Goal: Task Accomplishment & Management: Use online tool/utility

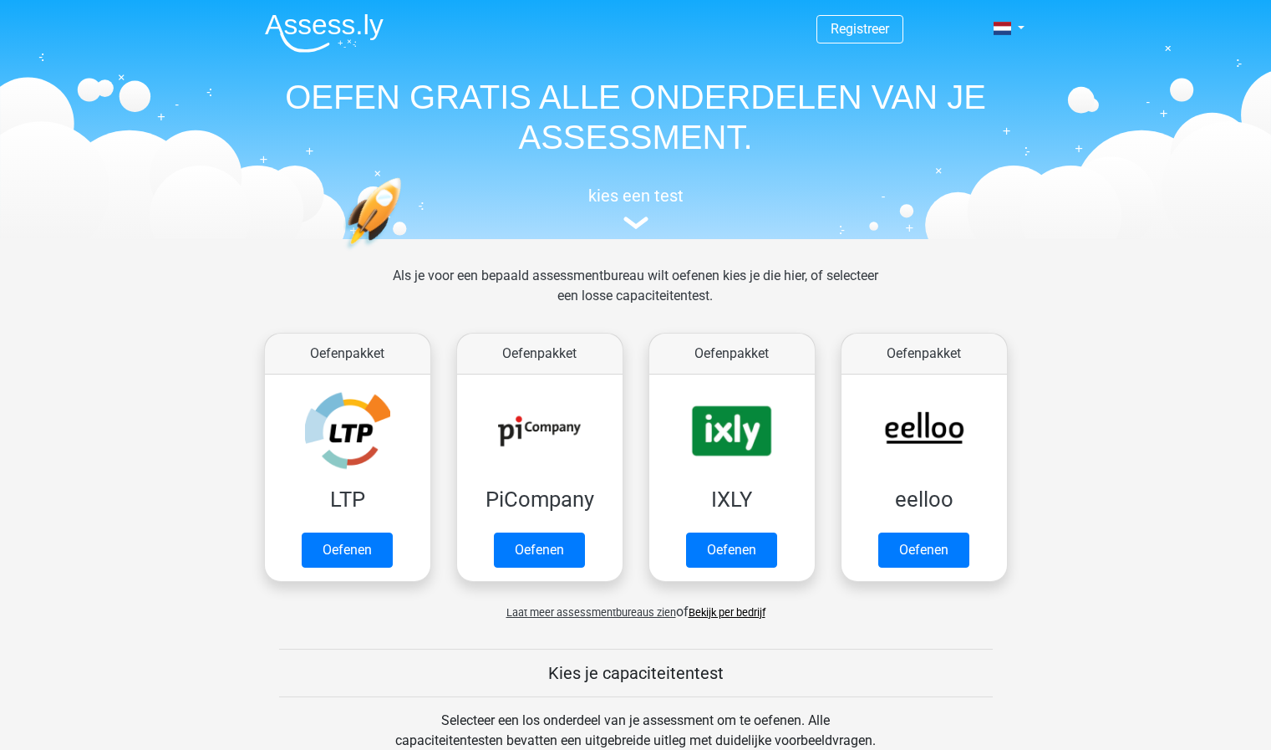
scroll to position [648, 0]
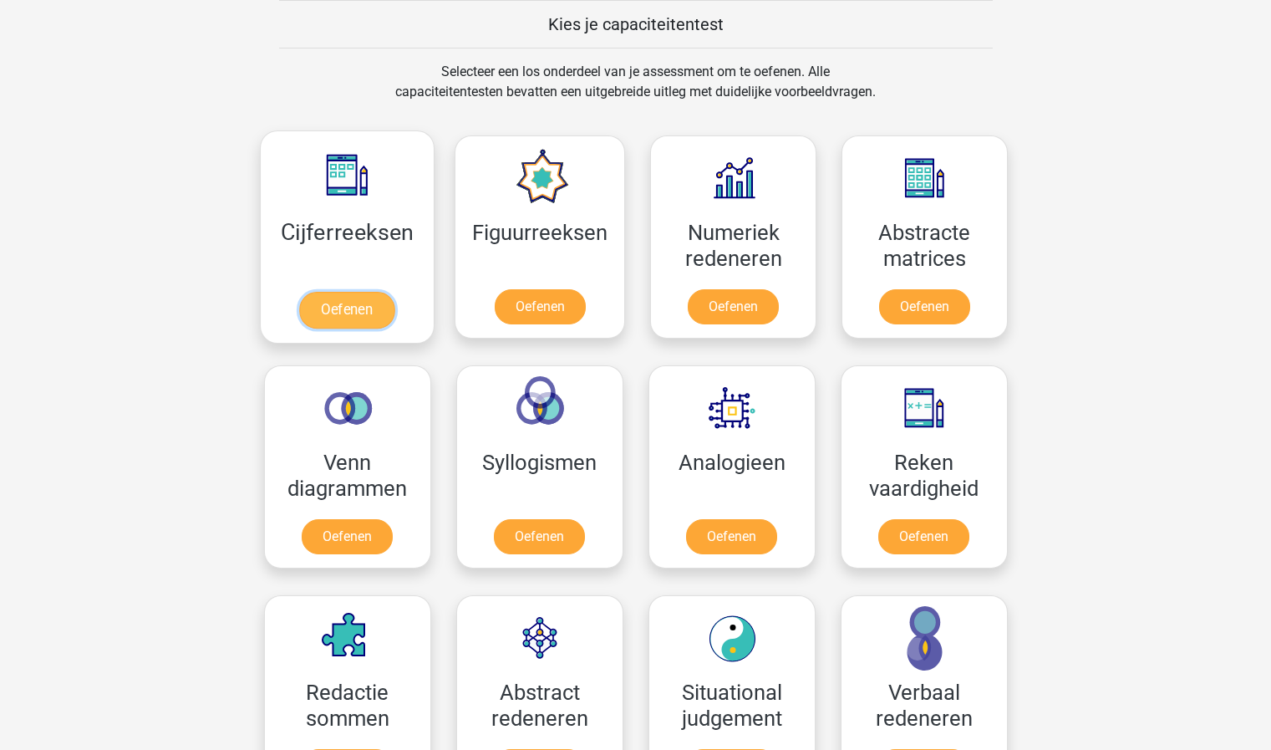
click at [332, 312] on link "Oefenen" at bounding box center [346, 310] width 95 height 37
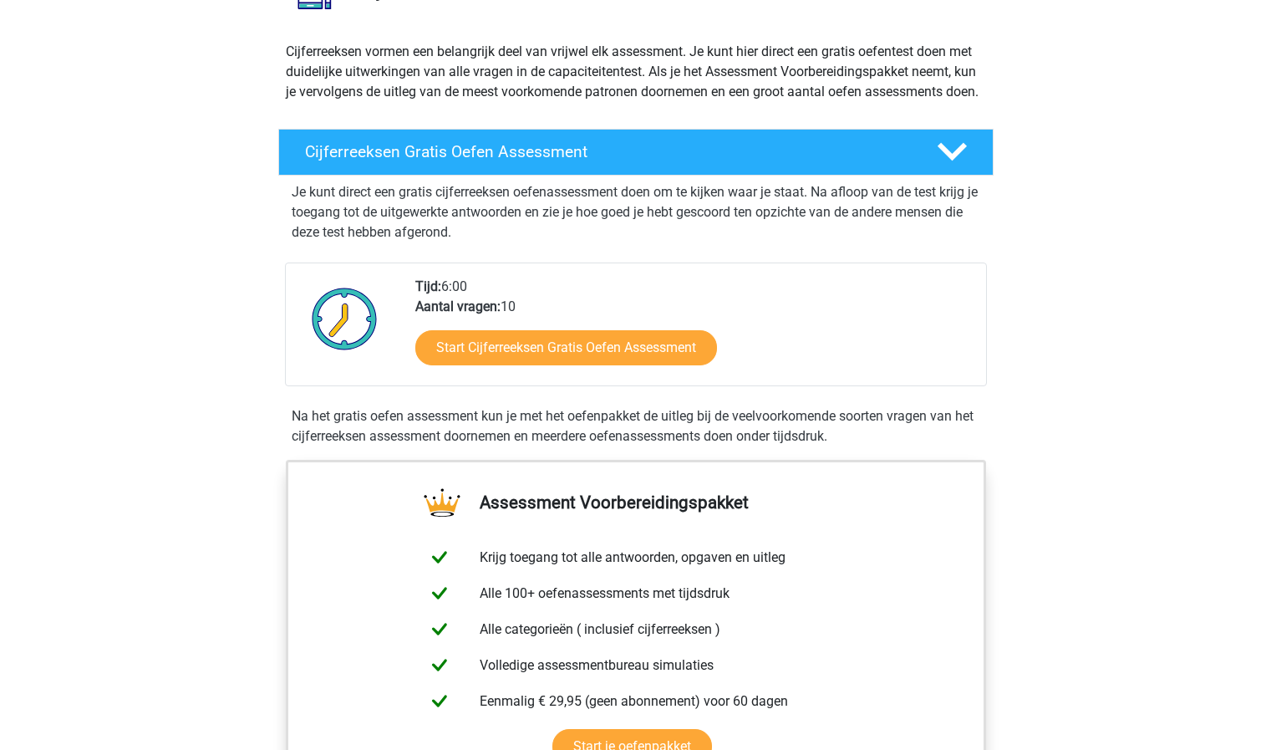
scroll to position [251, 0]
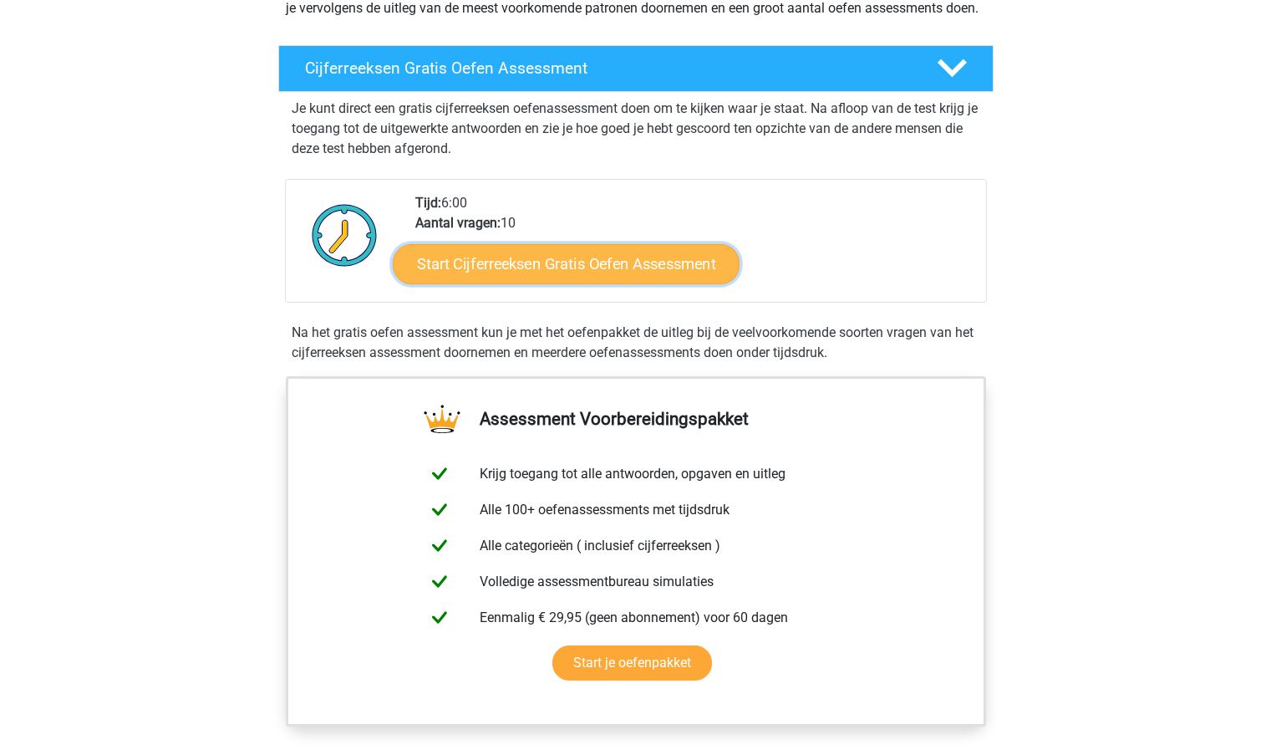
click at [628, 283] on link "Start Cijferreeksen Gratis Oefen Assessment" at bounding box center [566, 263] width 347 height 40
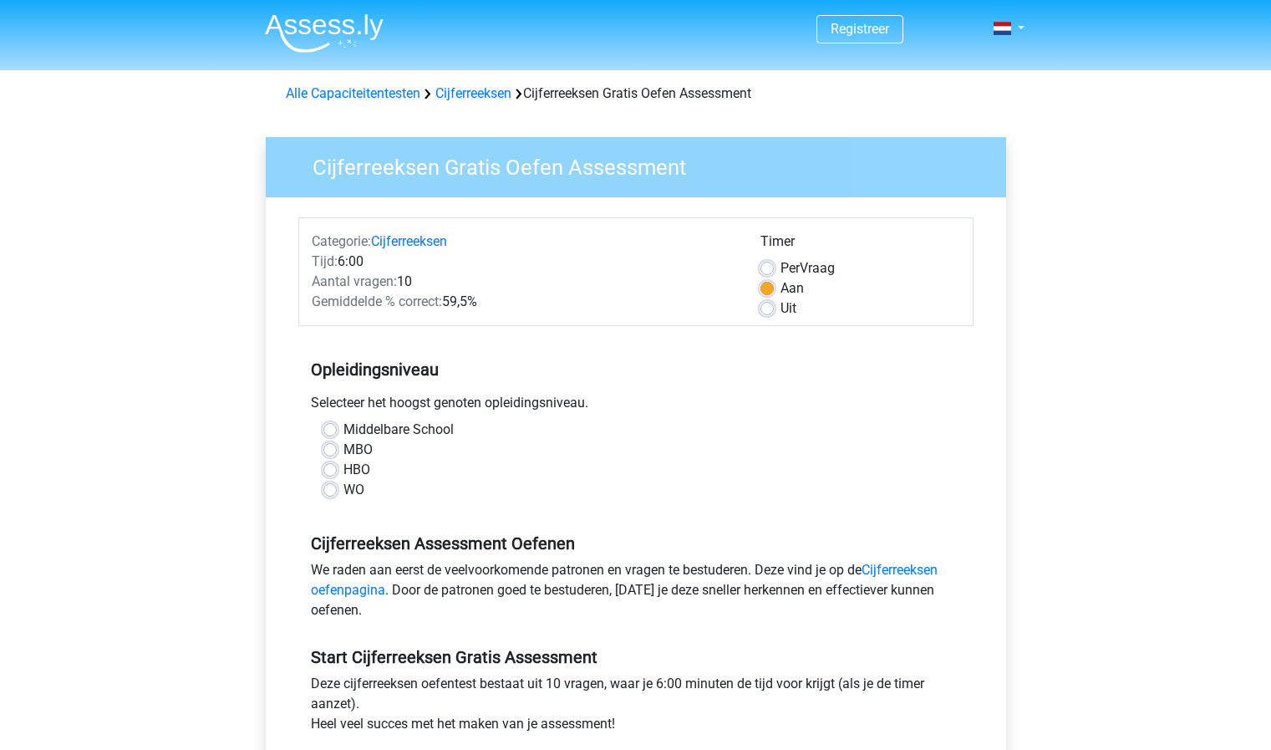
click at [343, 475] on label "HBO" at bounding box center [356, 470] width 27 height 20
click at [325, 475] on input "HBO" at bounding box center [329, 468] width 13 height 17
radio input "true"
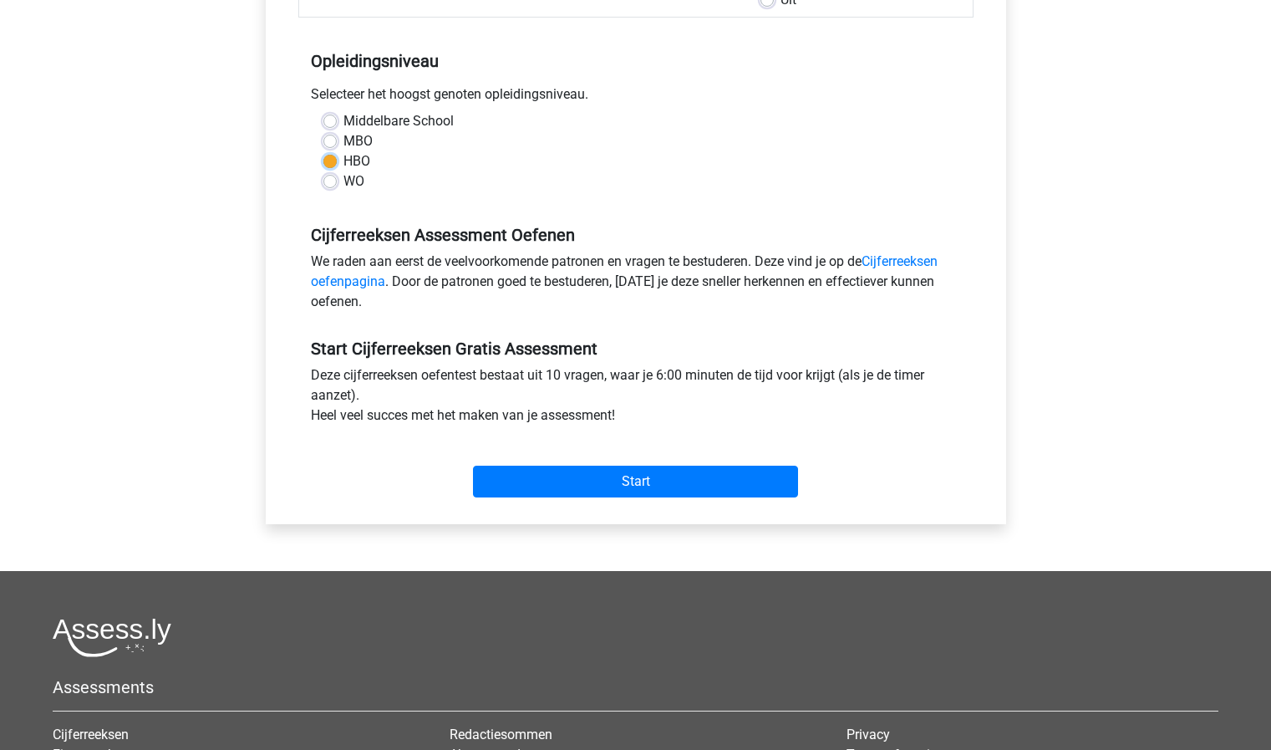
scroll to position [418, 0]
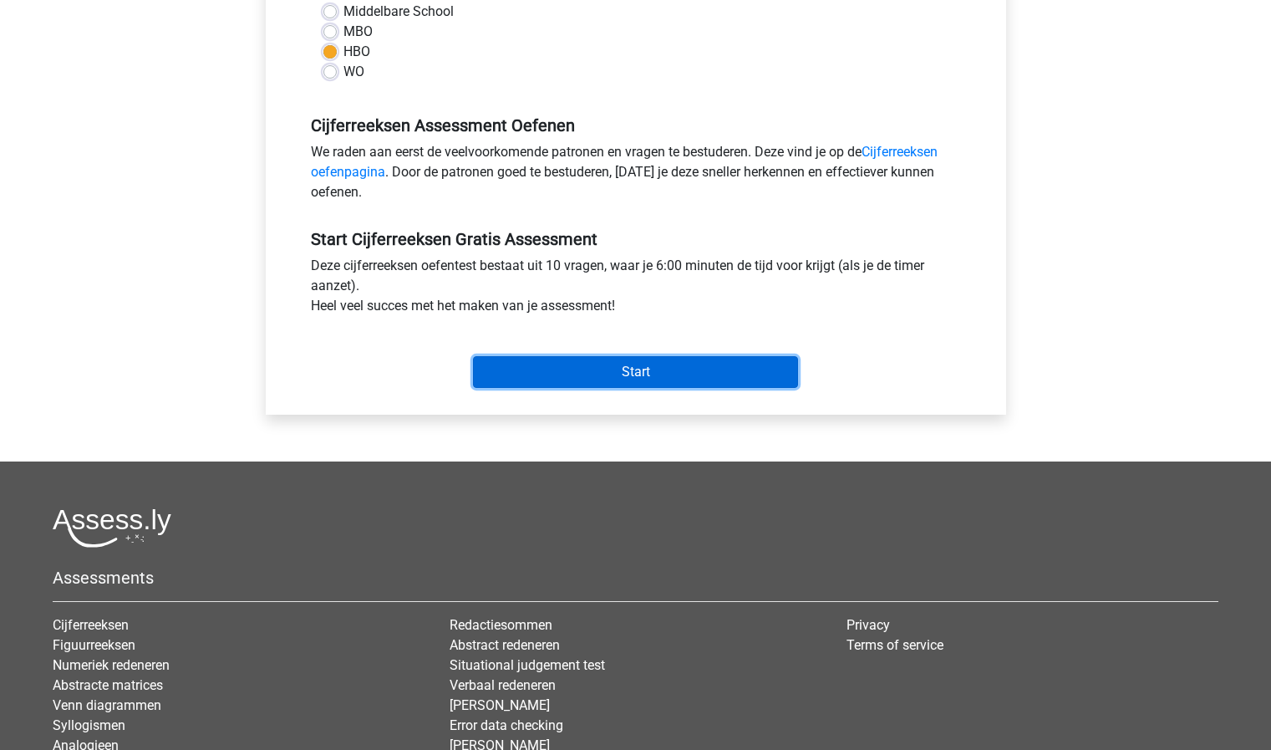
click at [637, 371] on input "Start" at bounding box center [635, 372] width 325 height 32
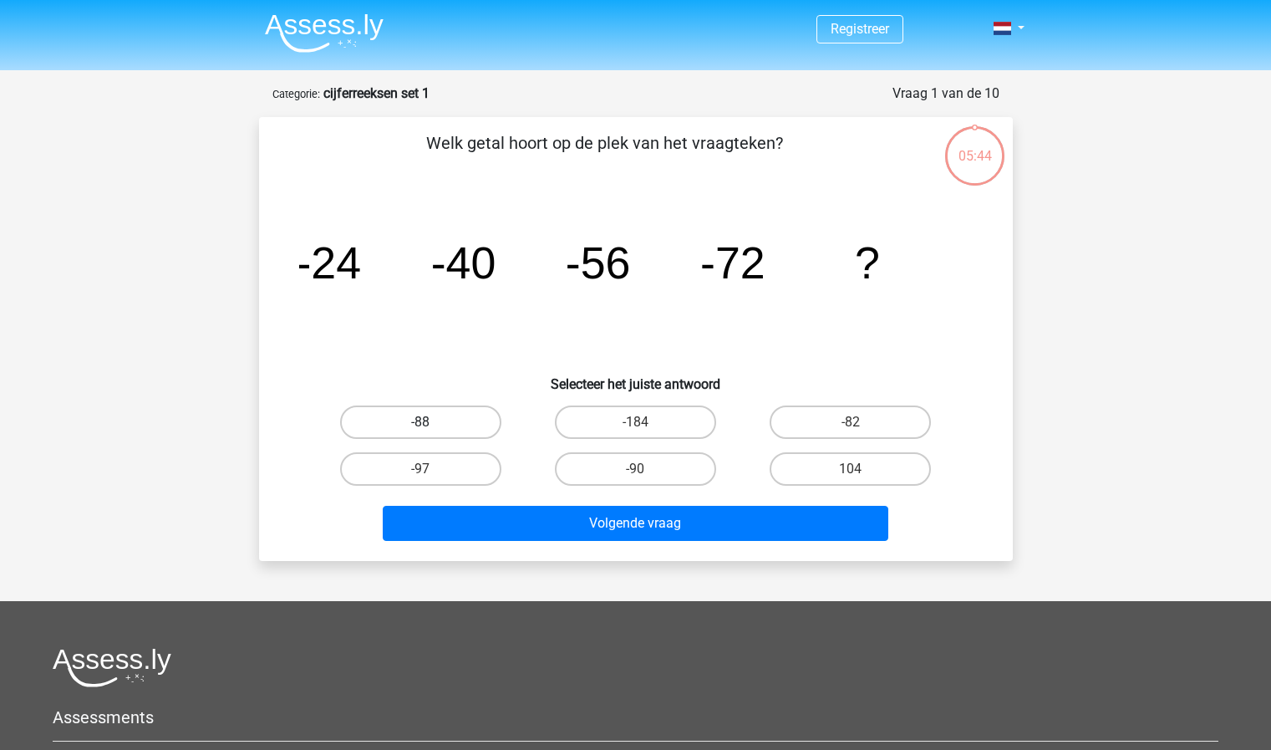
click at [450, 418] on label "-88" at bounding box center [420, 421] width 161 height 33
click at [431, 422] on input "-88" at bounding box center [425, 427] width 11 height 11
radio input "true"
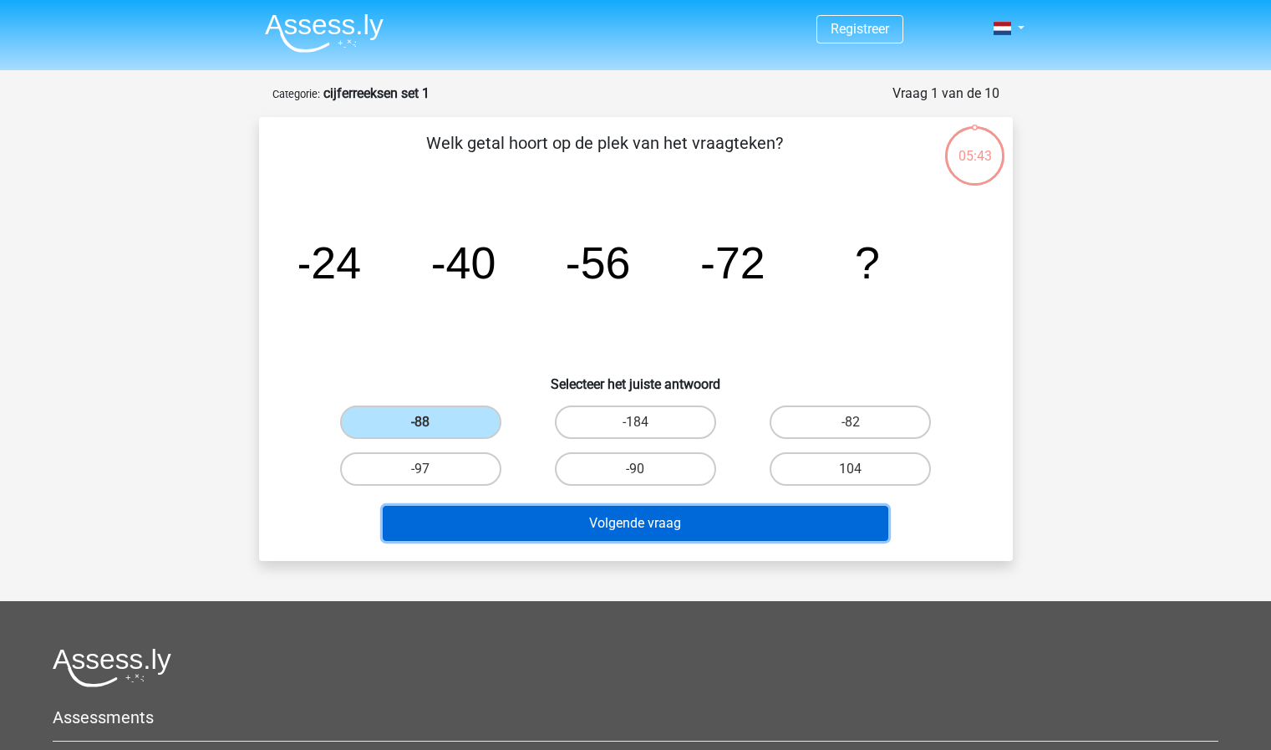
click at [563, 531] on button "Volgende vraag" at bounding box center [636, 523] width 506 height 35
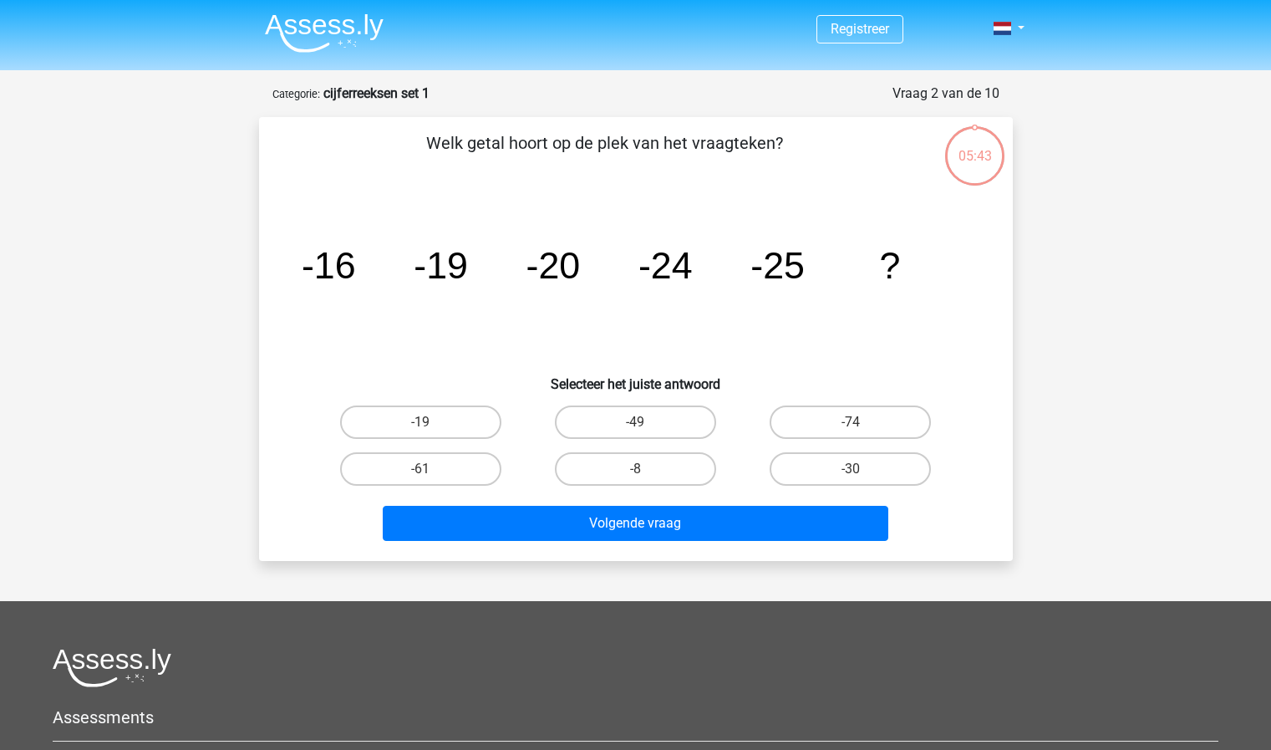
scroll to position [84, 0]
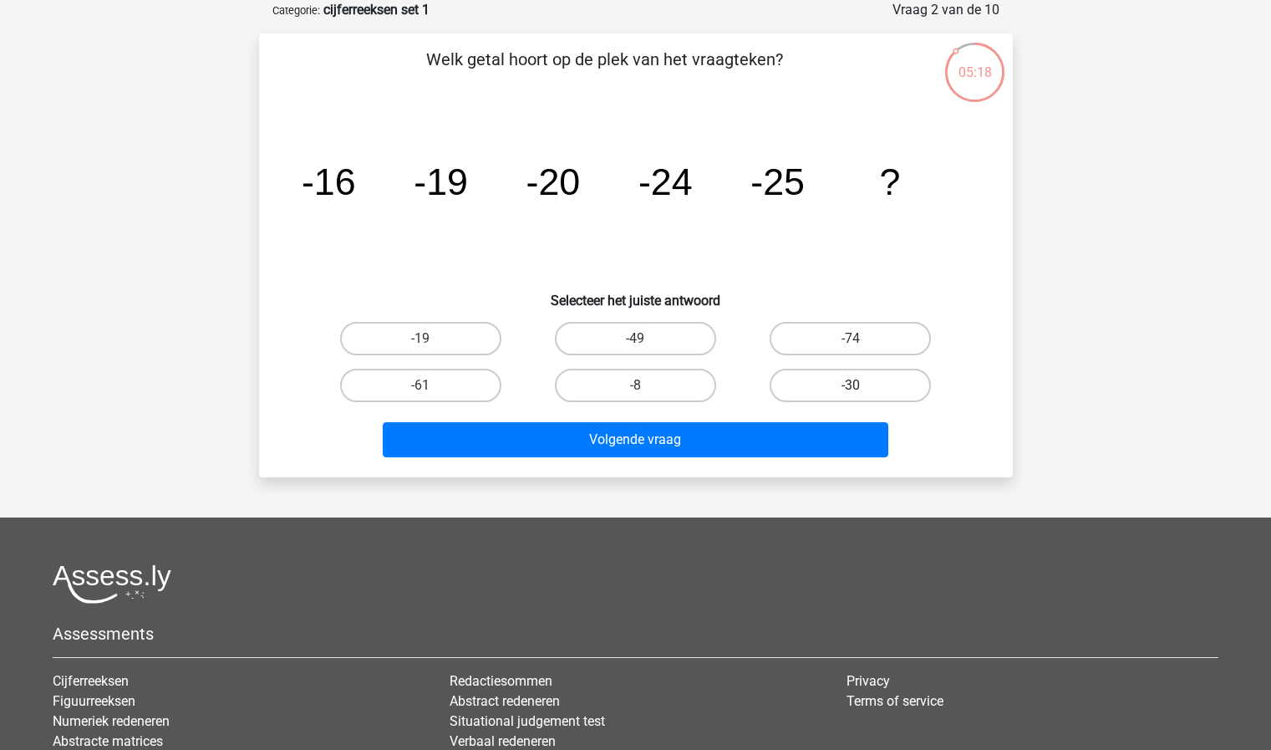
click at [806, 383] on label "-30" at bounding box center [850, 385] width 161 height 33
click at [851, 385] on input "-30" at bounding box center [856, 390] width 11 height 11
radio input "true"
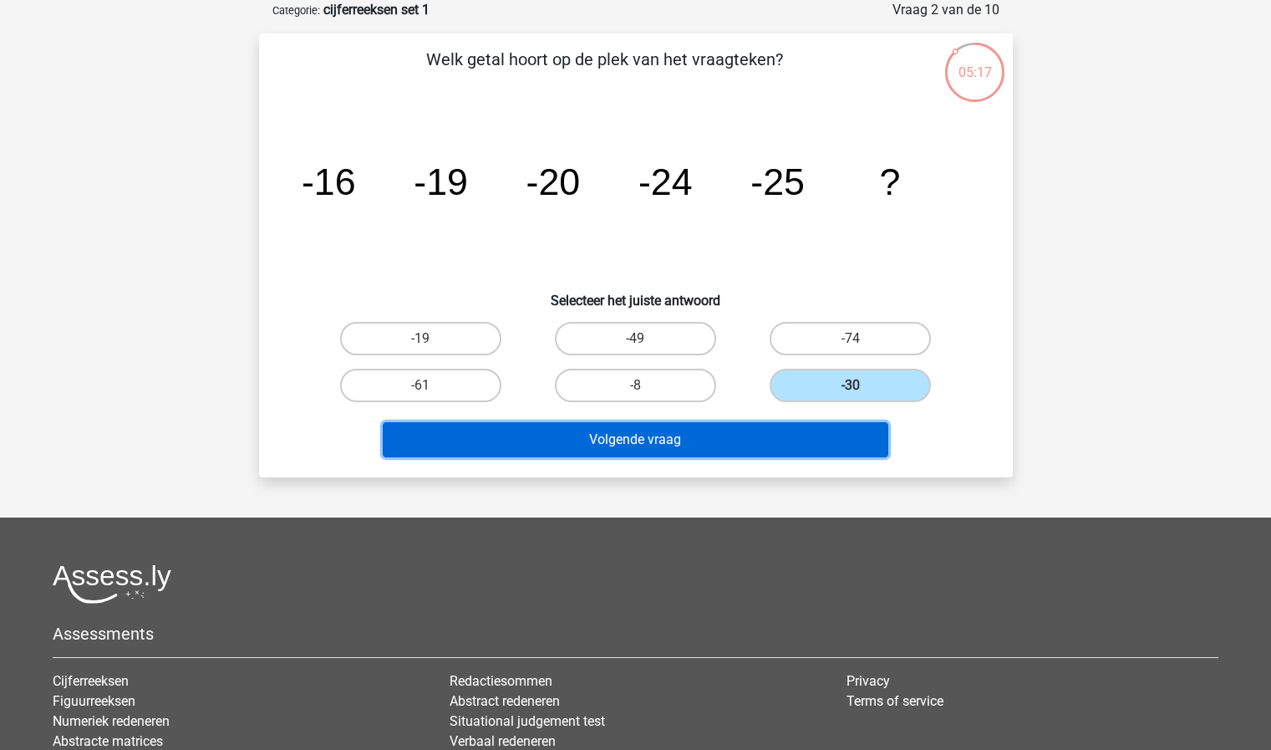
click at [702, 445] on button "Volgende vraag" at bounding box center [636, 439] width 506 height 35
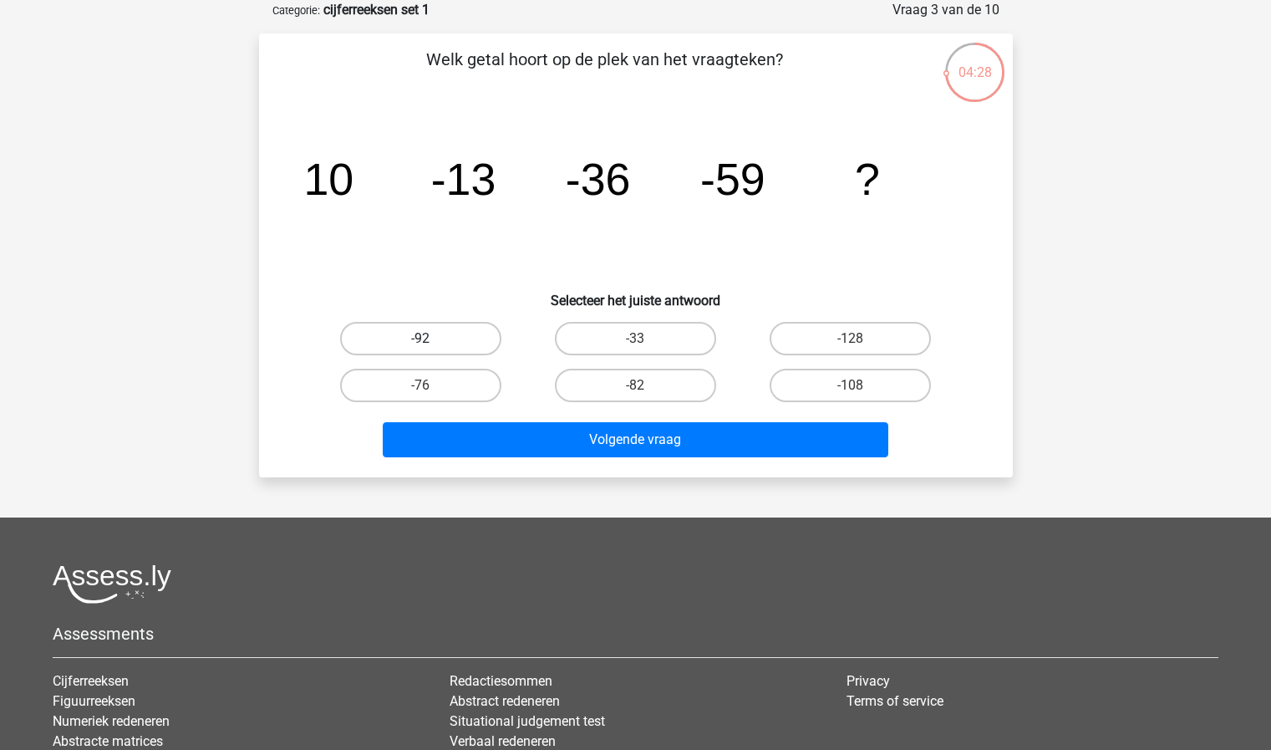
click at [452, 338] on label "-92" at bounding box center [420, 338] width 161 height 33
click at [431, 338] on input "-92" at bounding box center [425, 343] width 11 height 11
radio input "true"
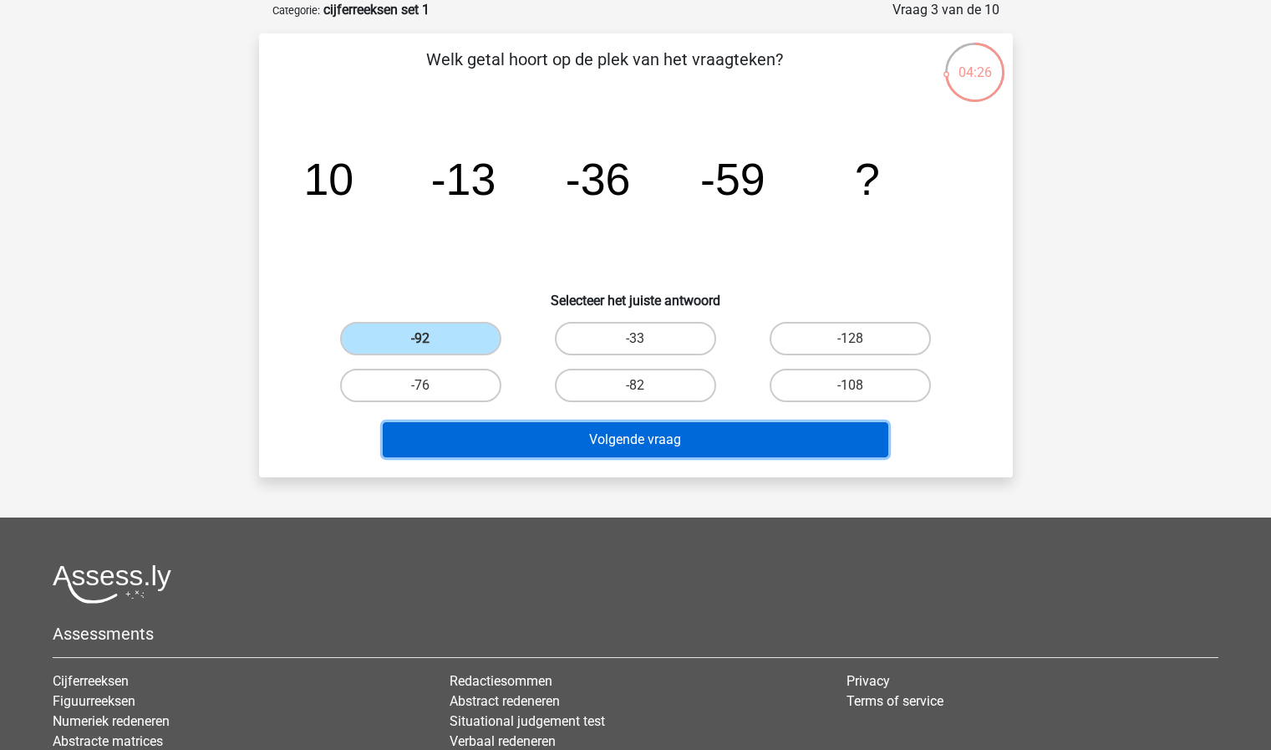
click at [557, 437] on button "Volgende vraag" at bounding box center [636, 439] width 506 height 35
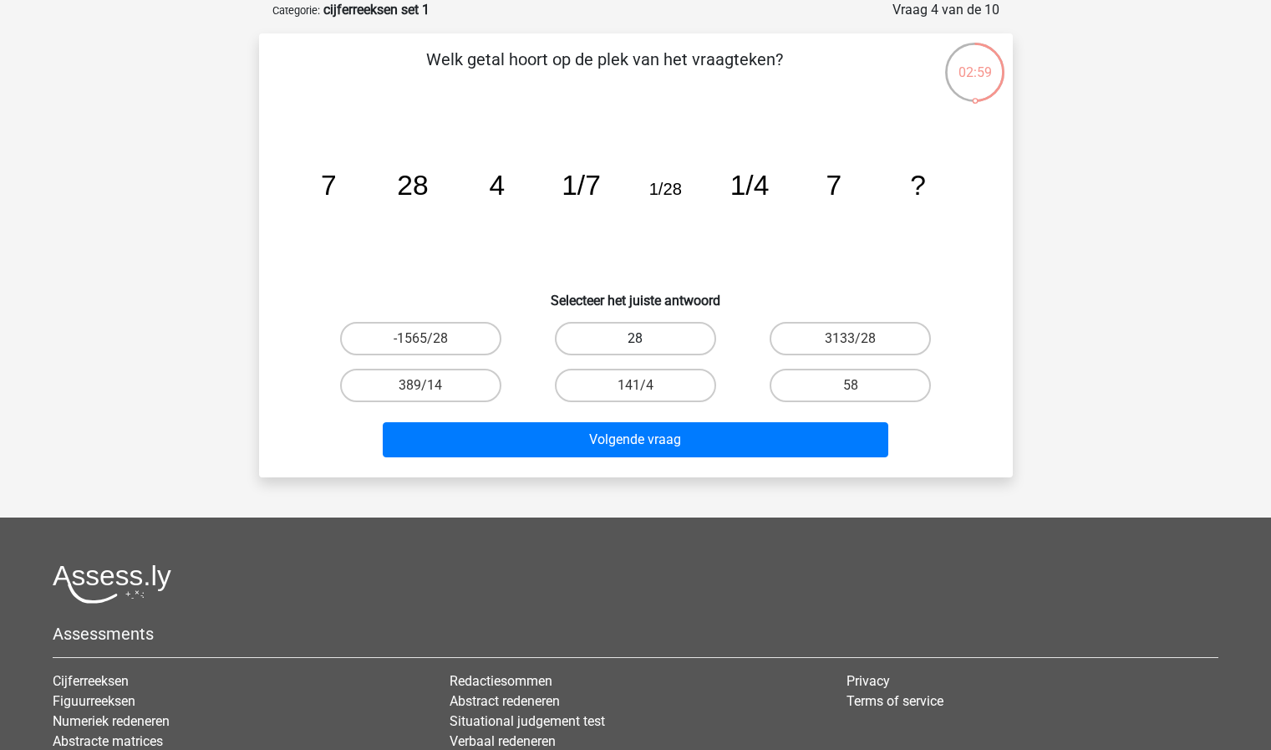
click at [589, 342] on label "28" at bounding box center [635, 338] width 161 height 33
click at [635, 342] on input "28" at bounding box center [640, 343] width 11 height 11
radio input "true"
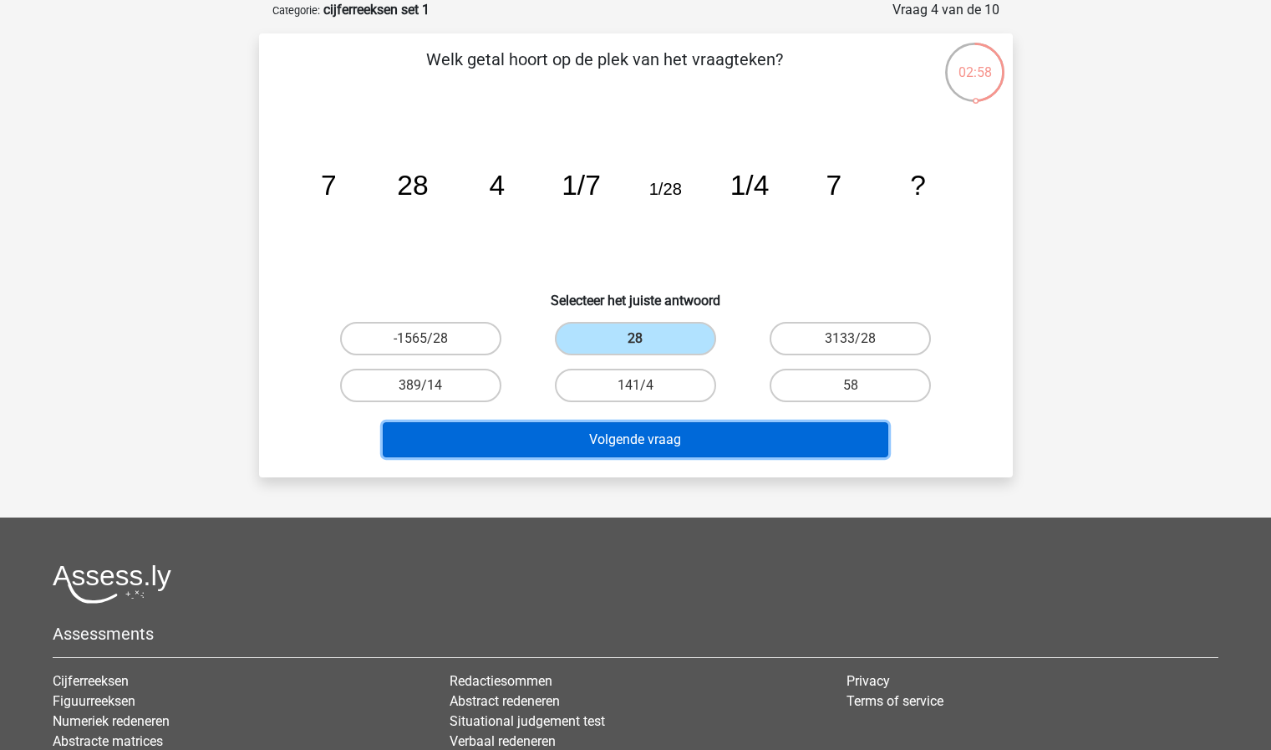
click at [570, 445] on button "Volgende vraag" at bounding box center [636, 439] width 506 height 35
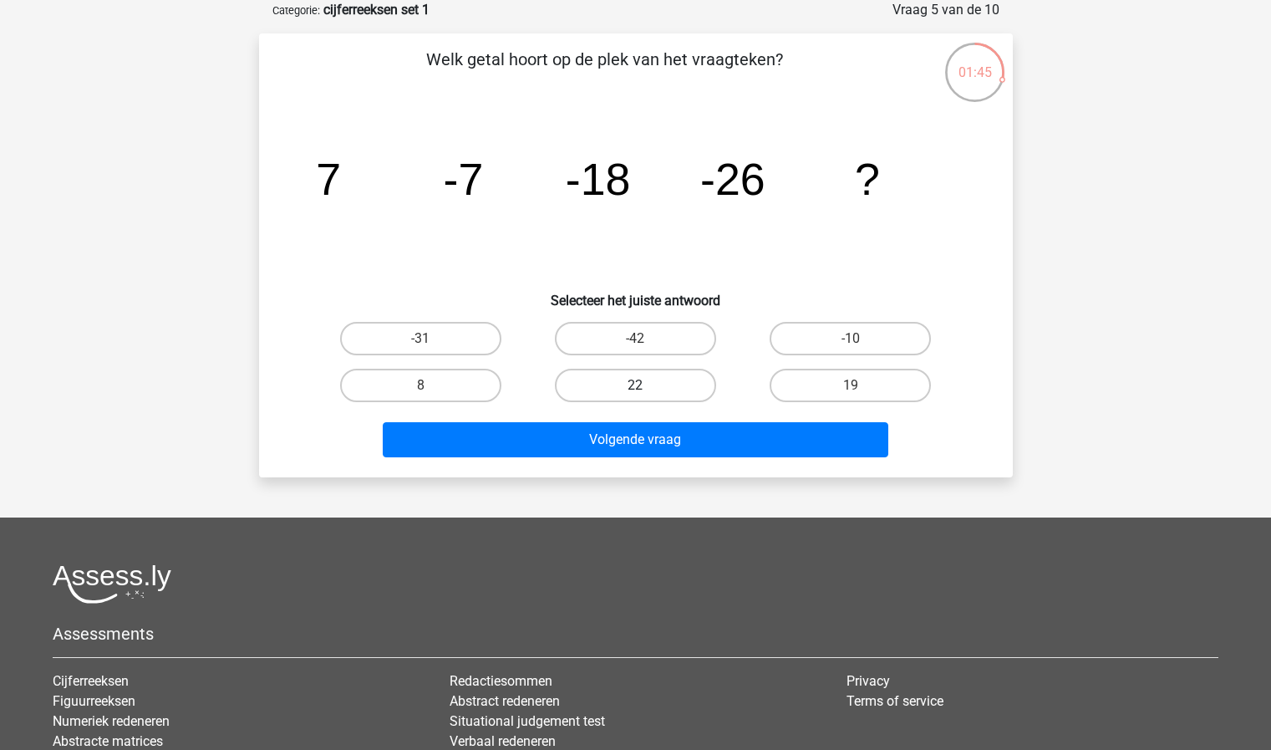
click at [654, 378] on label "22" at bounding box center [635, 385] width 161 height 33
click at [646, 385] on input "22" at bounding box center [640, 390] width 11 height 11
radio input "true"
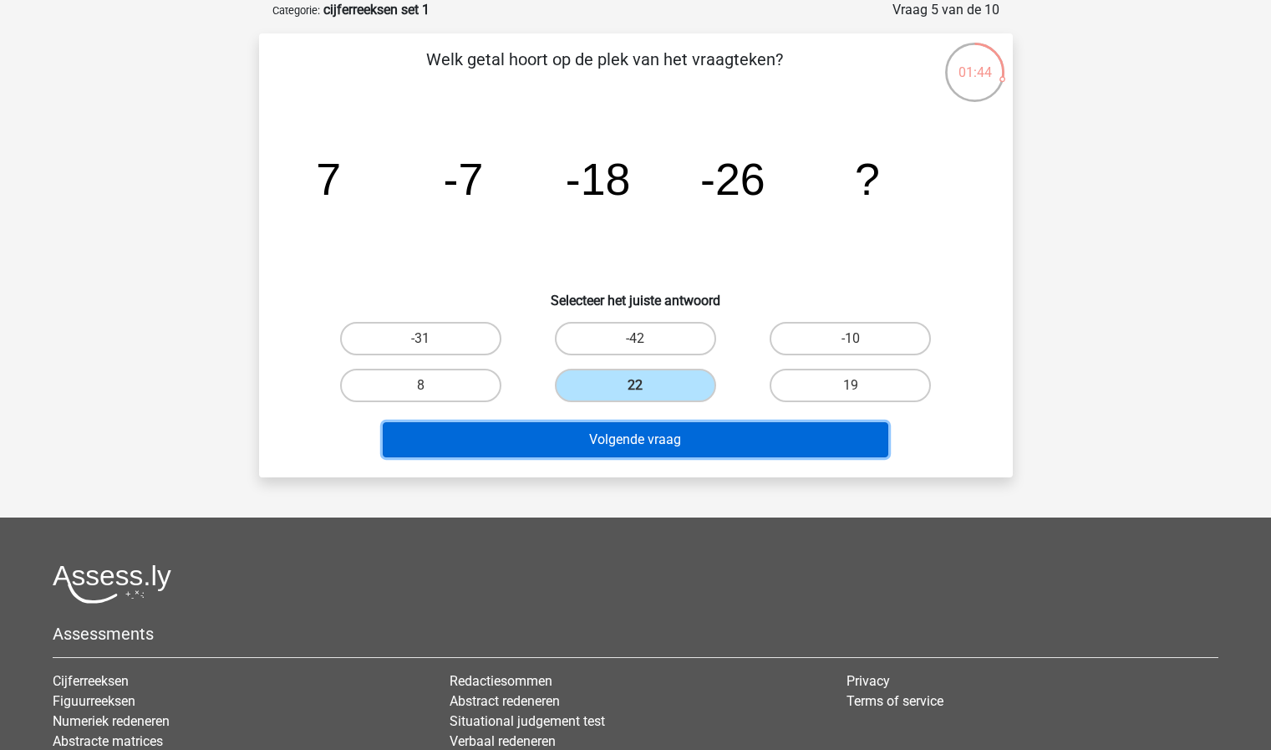
click at [647, 435] on button "Volgende vraag" at bounding box center [636, 439] width 506 height 35
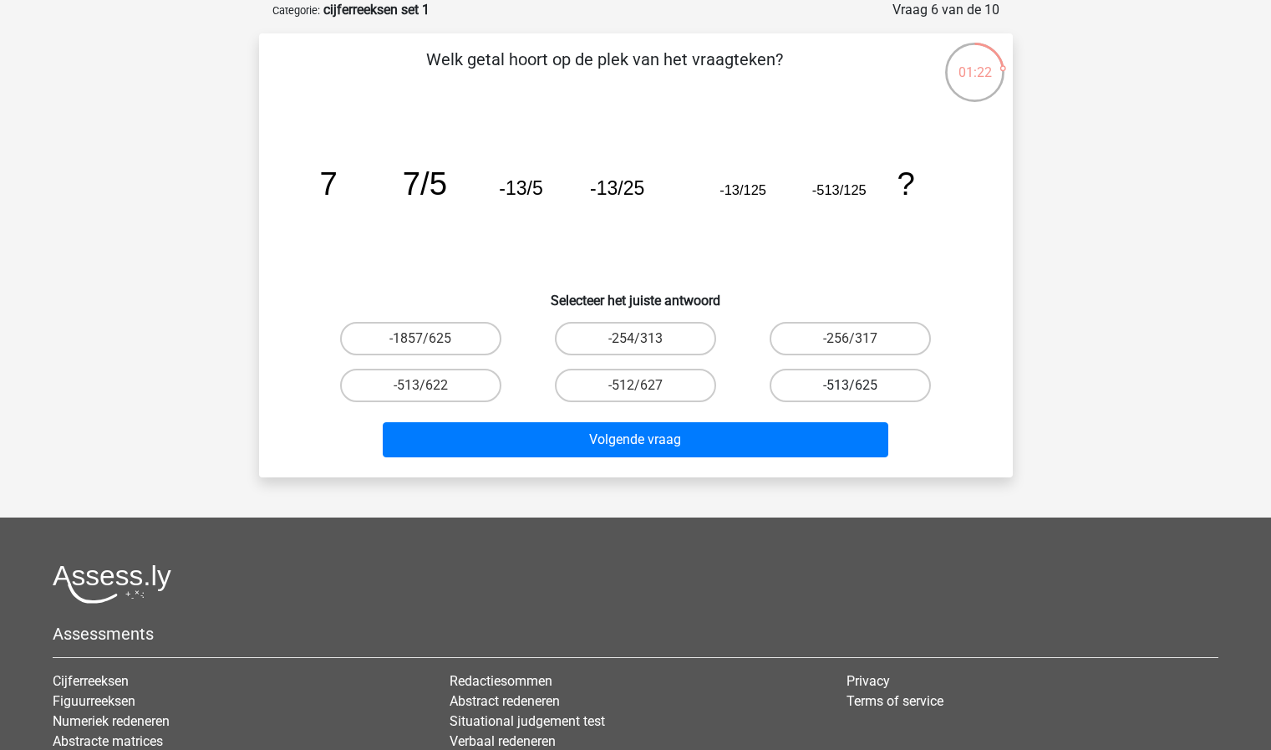
click at [827, 379] on label "-513/625" at bounding box center [850, 385] width 161 height 33
click at [851, 385] on input "-513/625" at bounding box center [856, 390] width 11 height 11
radio input "true"
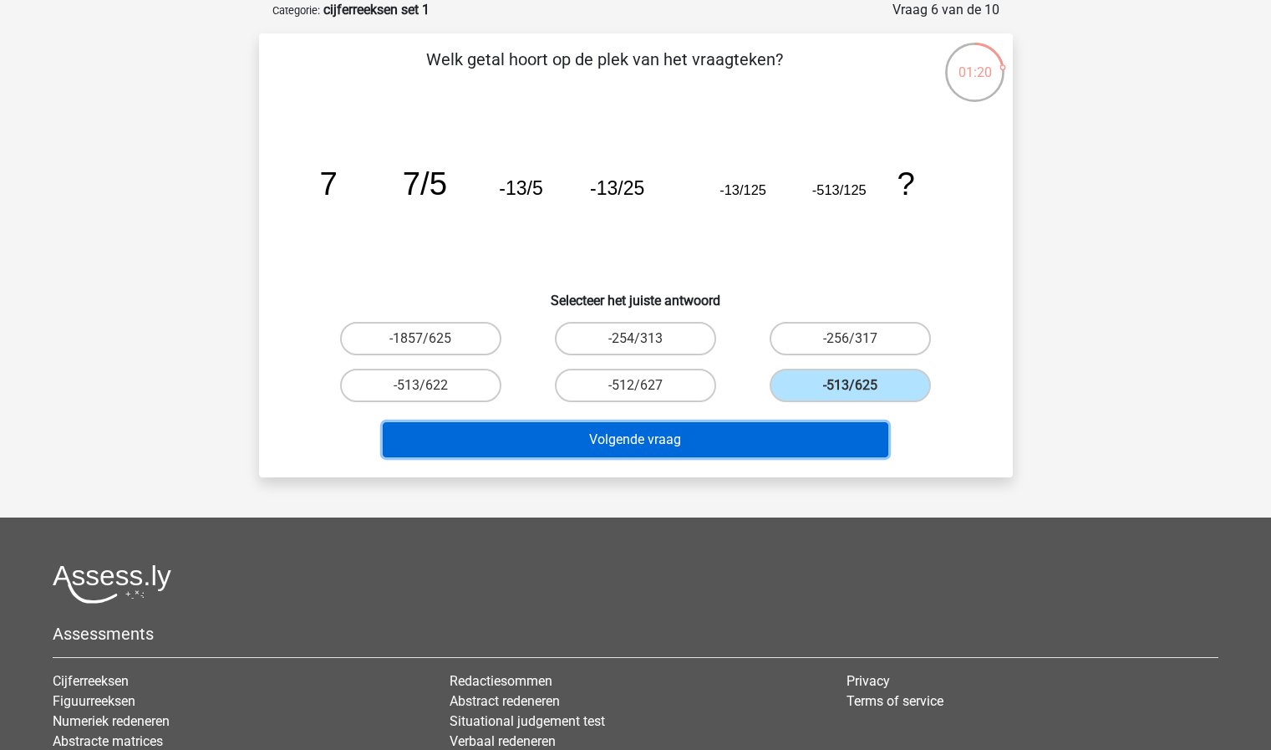
click at [784, 437] on button "Volgende vraag" at bounding box center [636, 439] width 506 height 35
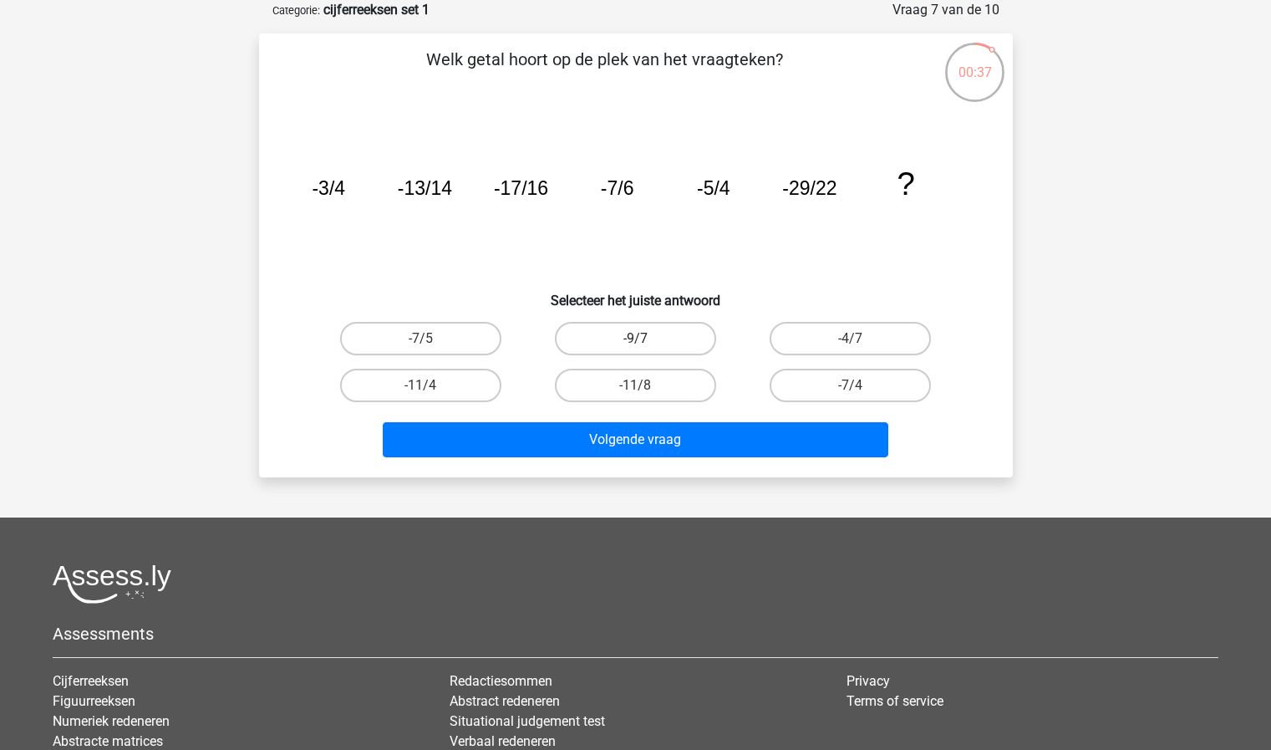
click at [687, 337] on label "-9/7" at bounding box center [635, 338] width 161 height 33
click at [646, 338] on input "-9/7" at bounding box center [640, 343] width 11 height 11
radio input "true"
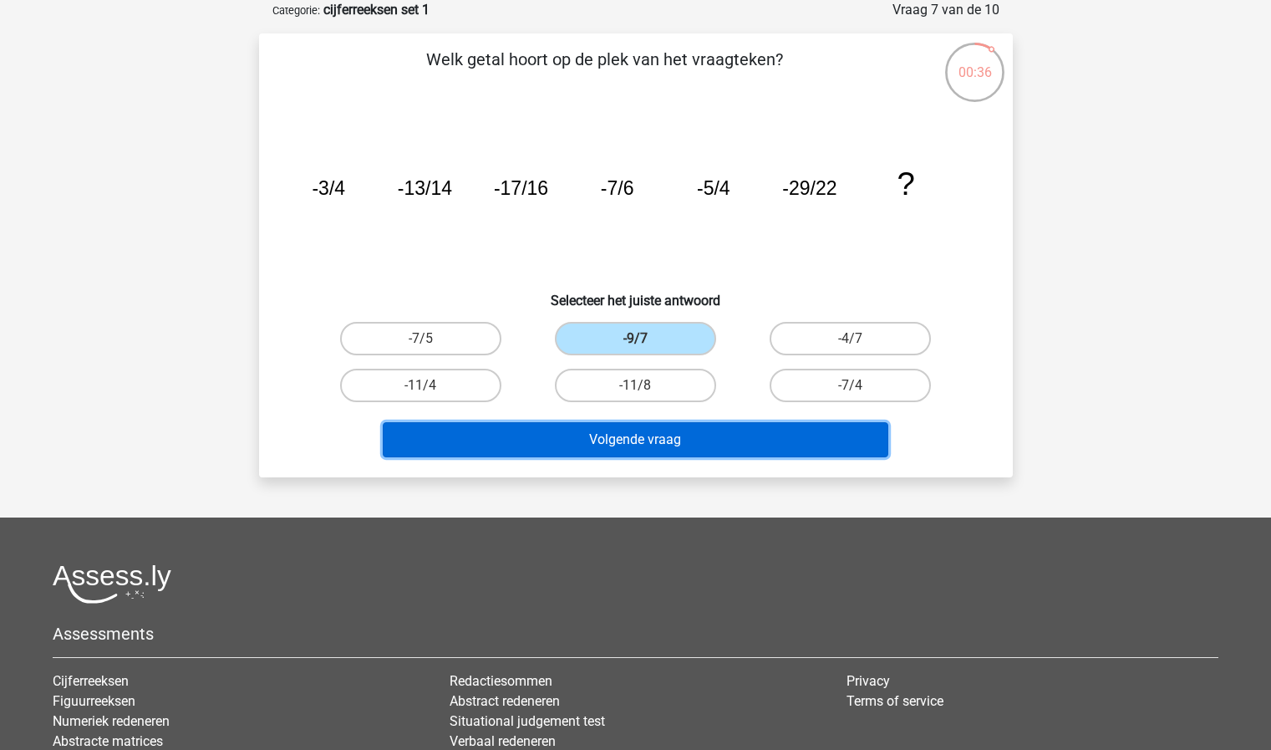
click at [667, 446] on button "Volgende vraag" at bounding box center [636, 439] width 506 height 35
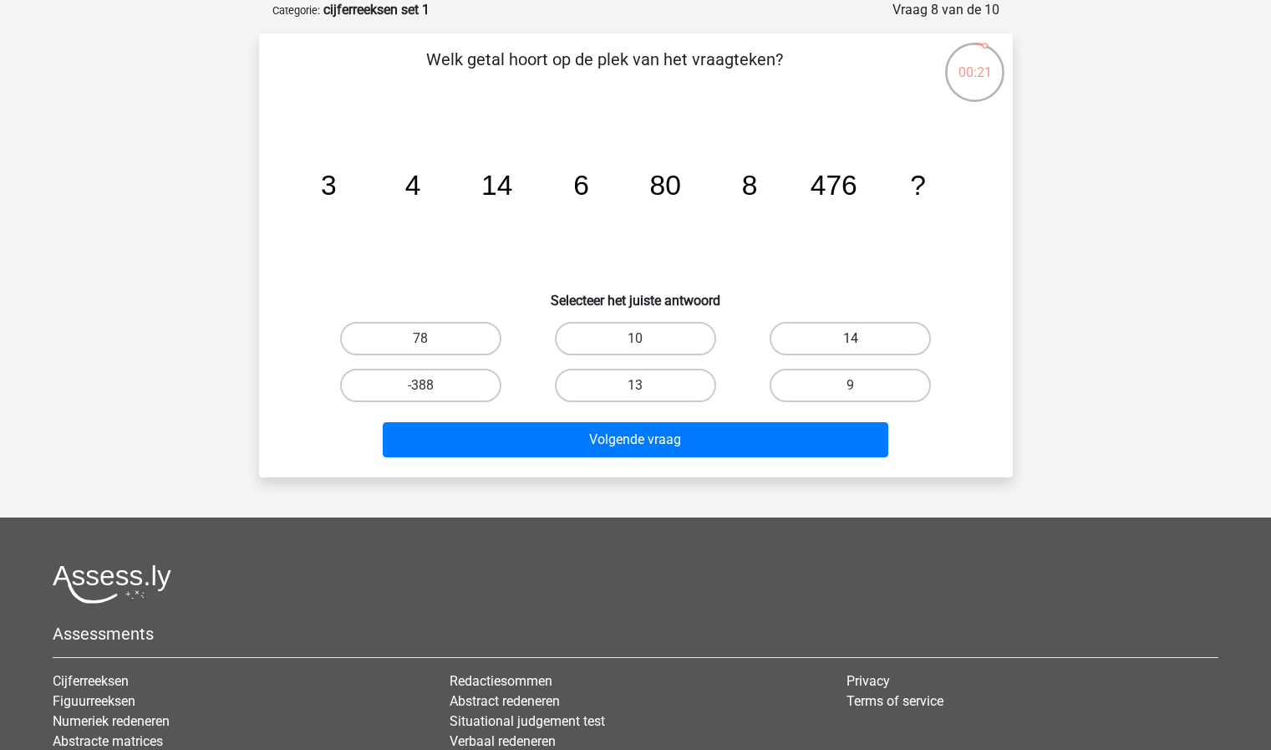
click at [784, 334] on label "14" at bounding box center [850, 338] width 161 height 33
click at [851, 338] on input "14" at bounding box center [856, 343] width 11 height 11
radio input "true"
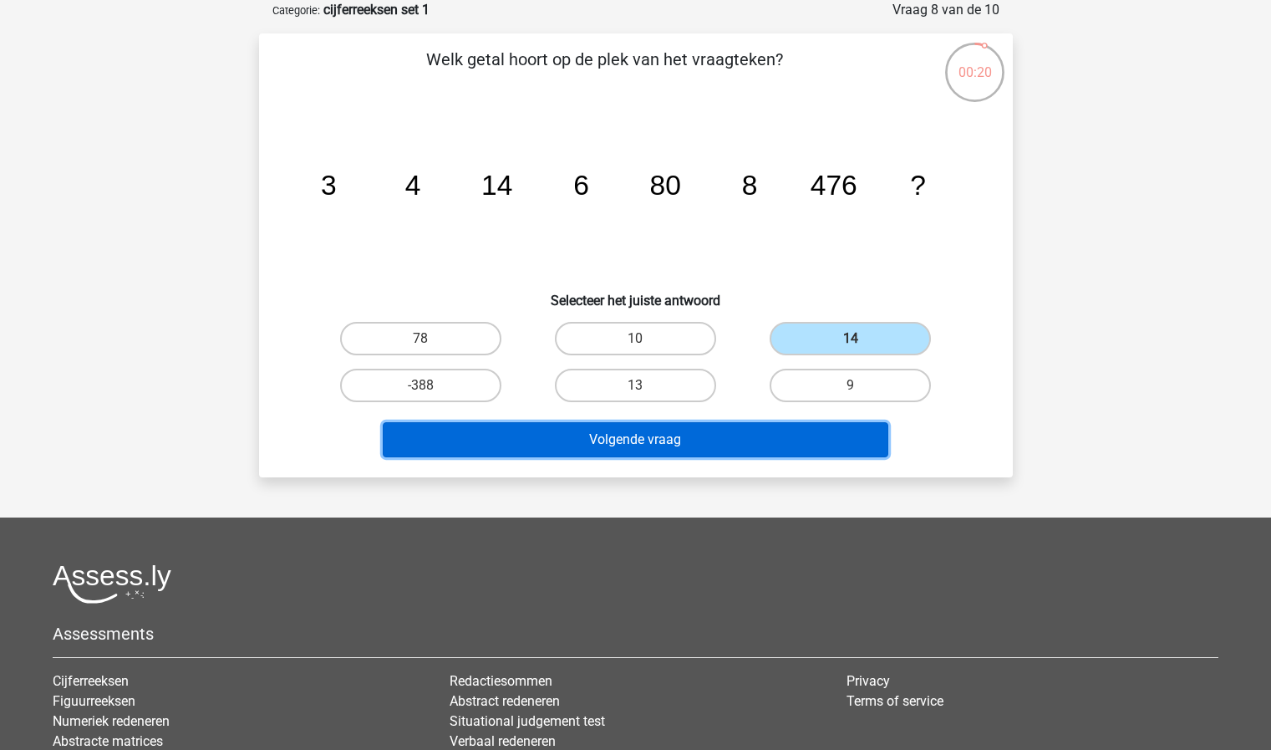
click at [731, 439] on button "Volgende vraag" at bounding box center [636, 439] width 506 height 35
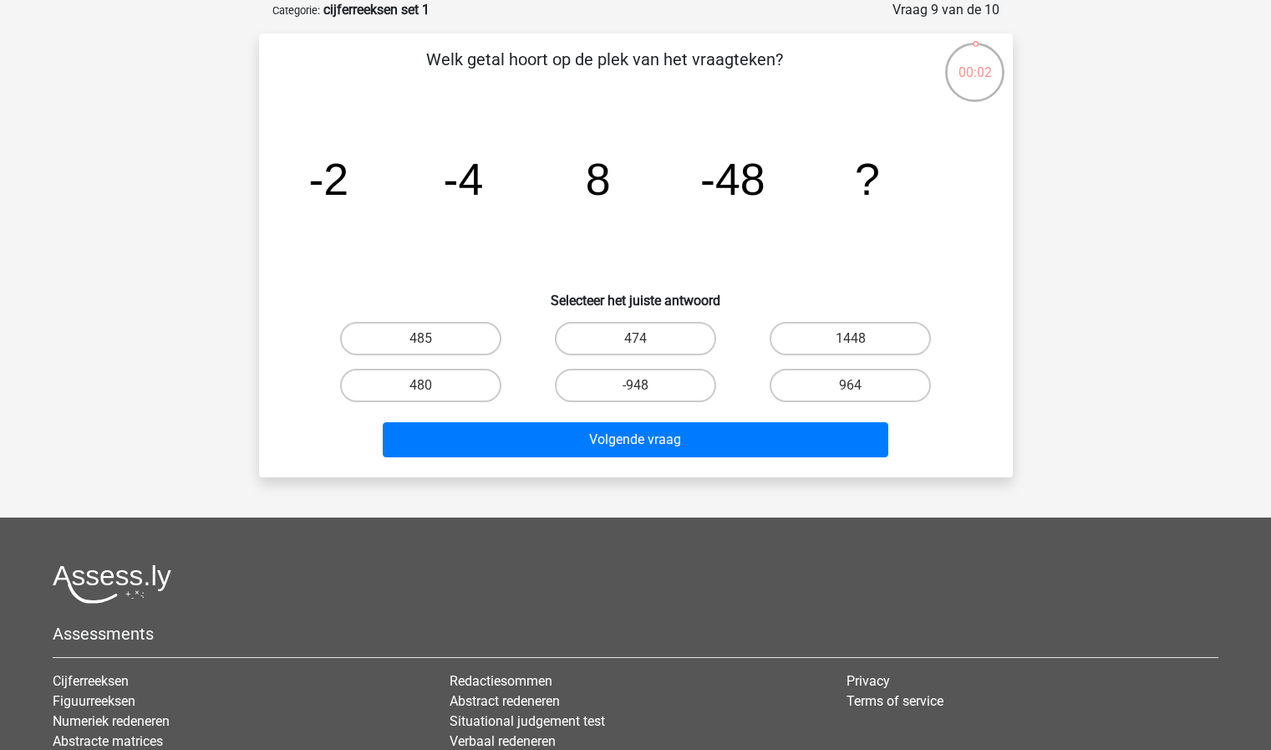
click at [646, 385] on input "-948" at bounding box center [640, 390] width 11 height 11
radio input "true"
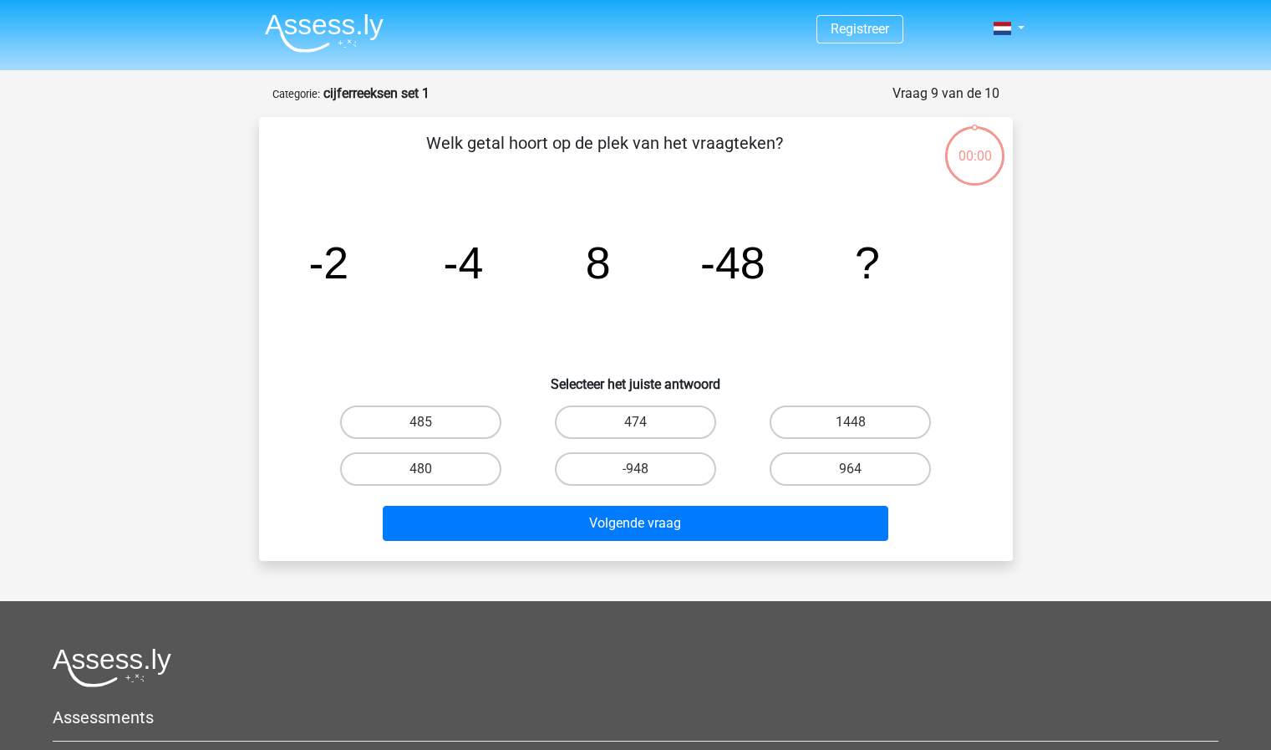
scroll to position [84, 0]
